Goal: Transaction & Acquisition: Purchase product/service

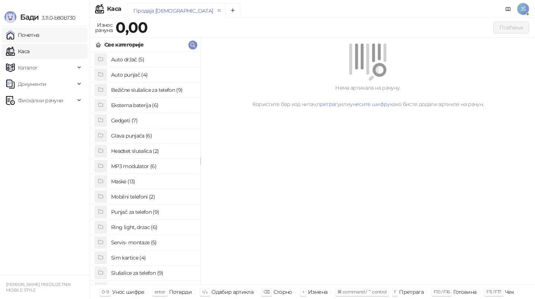
click at [39, 39] on link "Почетна" at bounding box center [22, 35] width 33 height 15
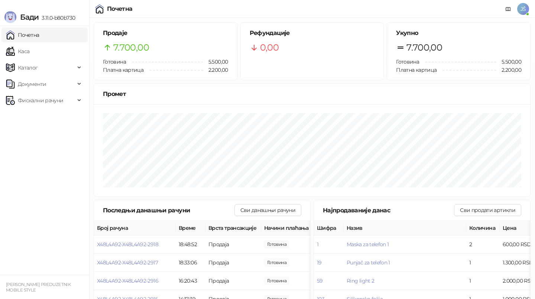
click at [22, 210] on ul "Почетна [PERSON_NAME] Документи Фискални рачуни" at bounding box center [44, 150] width 89 height 249
click at [62, 99] on span "Фискални рачуни" at bounding box center [40, 100] width 45 height 15
click at [48, 129] on link "По данима" at bounding box center [28, 133] width 39 height 15
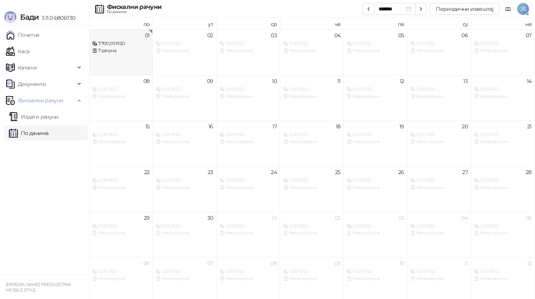
click at [116, 59] on div "01 7.700,00 RSD 7 рачуна" at bounding box center [121, 52] width 64 height 46
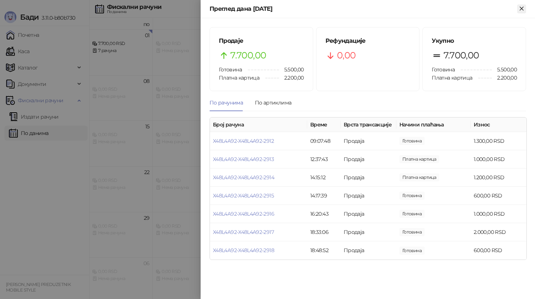
click at [524, 9] on icon "Close" at bounding box center [522, 8] width 7 height 7
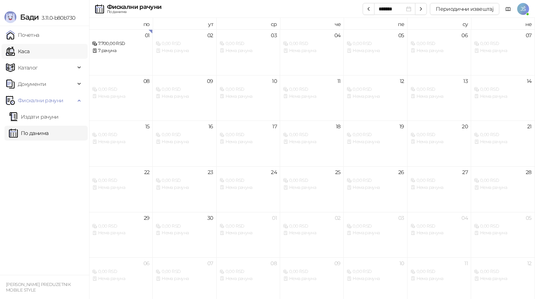
click at [29, 49] on link "Каса" at bounding box center [17, 51] width 23 height 15
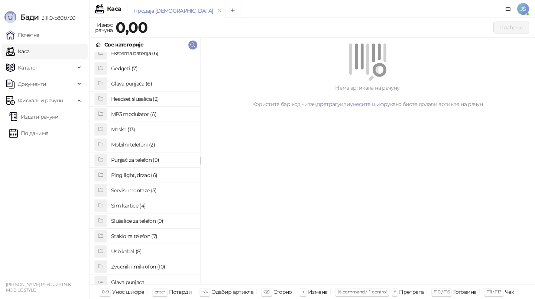
scroll to position [57, 0]
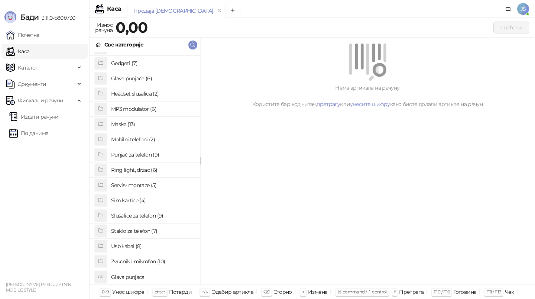
click at [133, 245] on h4 "Usb kabal (8)" at bounding box center [152, 246] width 83 height 12
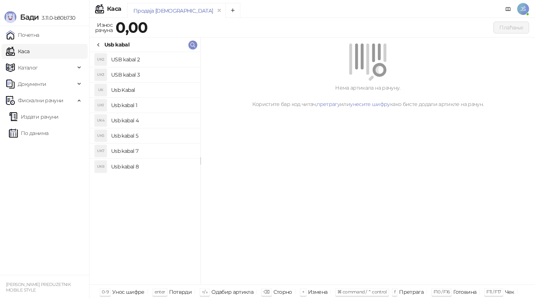
click at [154, 90] on h4 "Usb Kabal" at bounding box center [152, 90] width 83 height 12
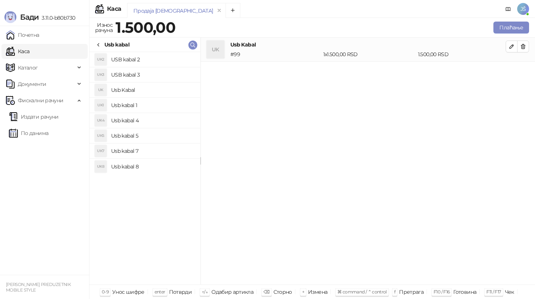
click at [156, 102] on h4 "Usb kabal 1" at bounding box center [152, 105] width 83 height 12
click at [524, 46] on icon "button" at bounding box center [524, 46] width 6 height 6
click at [501, 29] on button "Плаћање" at bounding box center [512, 28] width 36 height 12
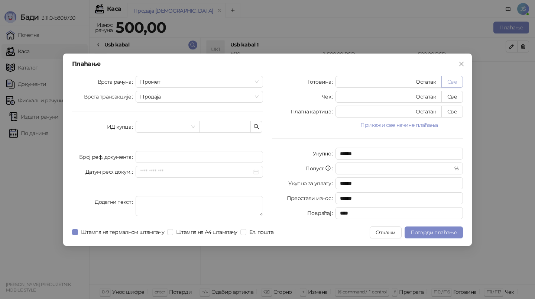
click at [448, 82] on button "Све" at bounding box center [453, 82] width 22 height 12
type input "***"
type input "****"
click at [418, 234] on span "Потврди плаћање" at bounding box center [434, 232] width 46 height 7
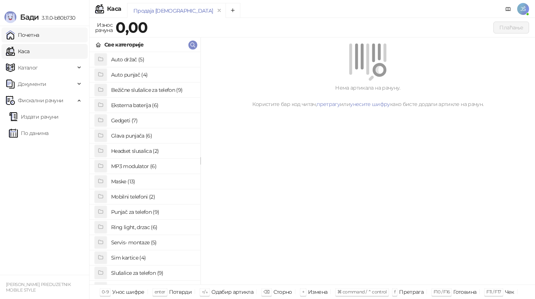
click at [39, 39] on link "Почетна" at bounding box center [22, 35] width 33 height 15
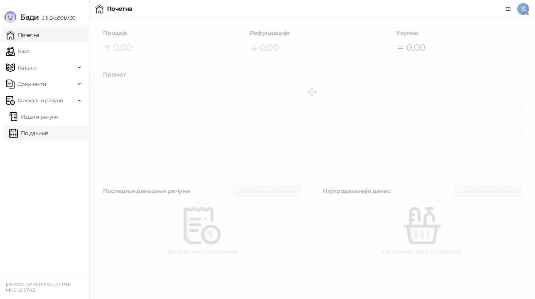
click at [38, 134] on link "По данима" at bounding box center [28, 133] width 39 height 15
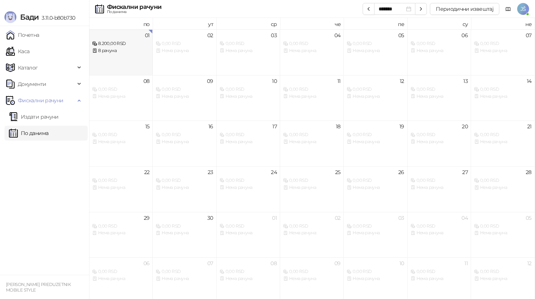
click at [128, 42] on div "8.200,00 RSD" at bounding box center [120, 43] width 57 height 7
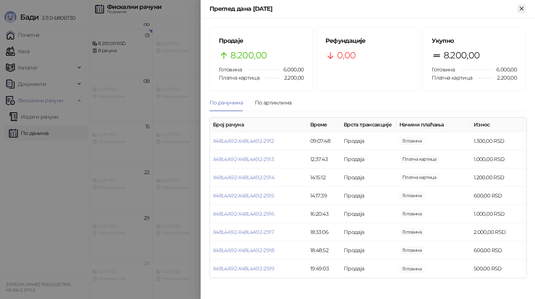
click at [522, 10] on icon "Close" at bounding box center [522, 8] width 7 height 7
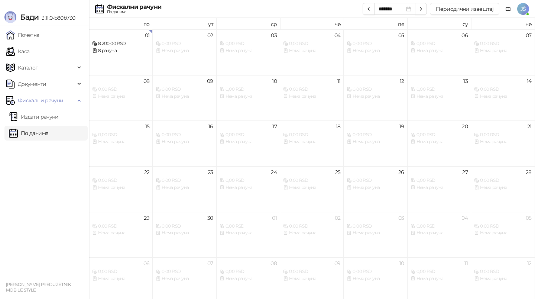
click at [8, 6] on div "Бади 3.11.0-b80b730" at bounding box center [44, 13] width 89 height 26
